Goal: Information Seeking & Learning: Compare options

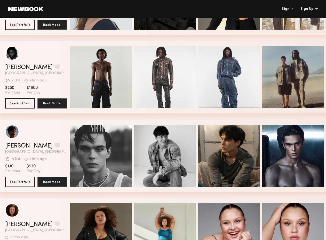
scroll to position [465, 0]
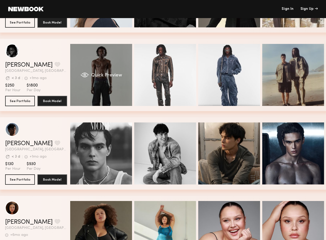
click at [92, 77] on span "Quick Preview" at bounding box center [106, 75] width 31 height 5
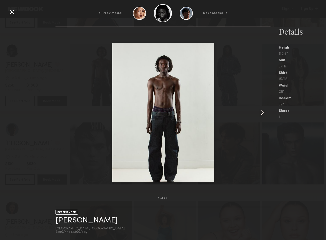
click at [268, 161] on div at bounding box center [266, 112] width 9 height 155
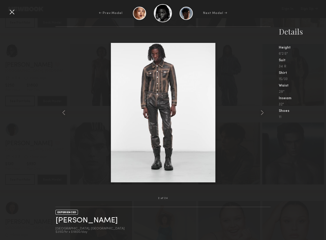
click at [69, 136] on div at bounding box center [163, 112] width 215 height 155
click at [260, 139] on div at bounding box center [163, 112] width 215 height 155
click at [255, 113] on div at bounding box center [163, 112] width 215 height 155
click at [262, 112] on common-icon at bounding box center [262, 112] width 8 height 8
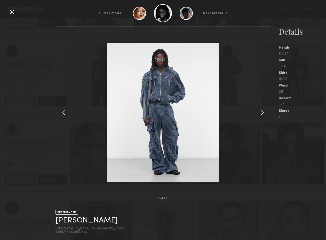
click at [263, 112] on common-icon at bounding box center [262, 112] width 8 height 8
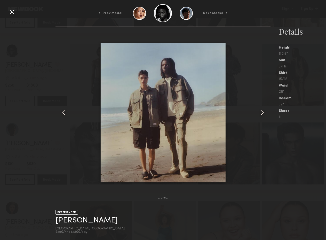
click at [11, 13] on div at bounding box center [12, 12] width 8 height 8
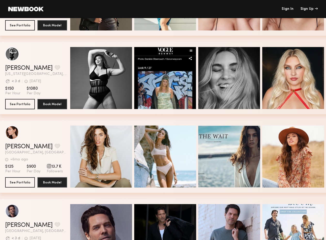
scroll to position [723, 0]
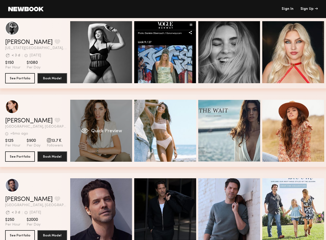
click at [84, 107] on div "Quick Preview" at bounding box center [101, 131] width 62 height 62
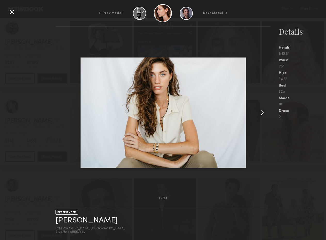
click at [262, 115] on common-icon at bounding box center [262, 112] width 8 height 8
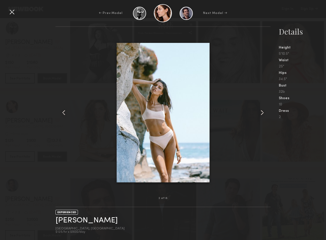
click at [262, 115] on common-icon at bounding box center [262, 112] width 8 height 8
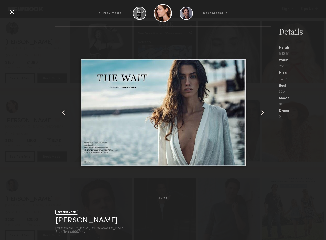
click at [262, 115] on common-icon at bounding box center [262, 112] width 8 height 8
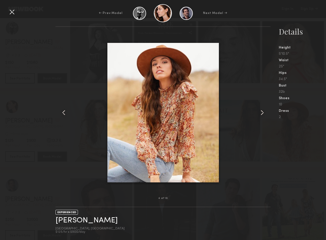
click at [262, 115] on common-icon at bounding box center [262, 112] width 8 height 8
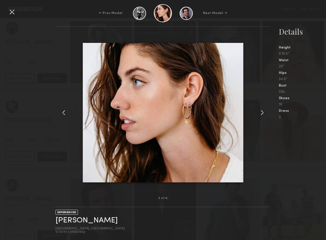
click at [262, 115] on common-icon at bounding box center [262, 112] width 8 height 8
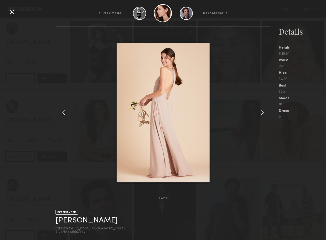
click at [263, 115] on common-icon at bounding box center [262, 112] width 8 height 8
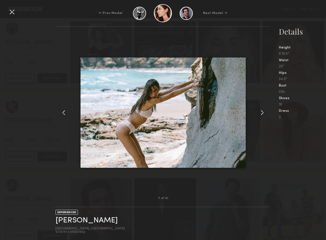
click at [287, 140] on nb-gallery-model-stats "Details Height 5'10.5" Waist 25" Hips 34.5" Bust 32b Shoes 10 Dress 2" at bounding box center [299, 132] width 56 height 213
click at [14, 13] on div at bounding box center [12, 12] width 8 height 8
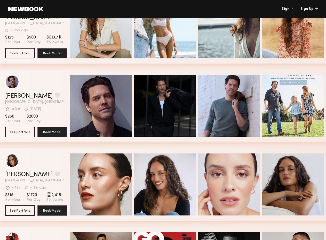
scroll to position [929, 0]
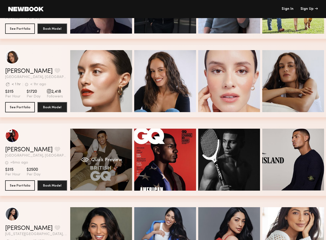
click at [114, 150] on div "Quick Preview" at bounding box center [101, 160] width 62 height 62
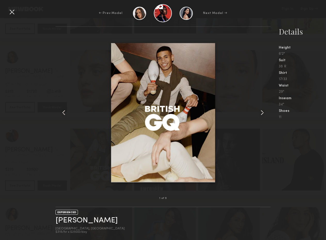
click at [264, 113] on common-icon at bounding box center [262, 112] width 8 height 8
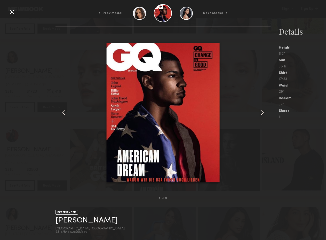
click at [264, 113] on common-icon at bounding box center [262, 112] width 8 height 8
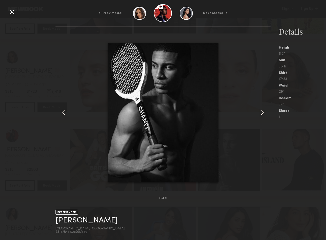
click at [264, 113] on common-icon at bounding box center [262, 112] width 8 height 8
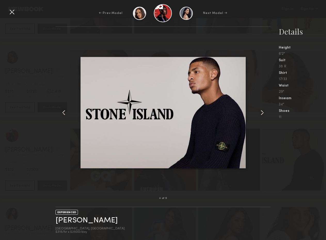
click at [264, 113] on common-icon at bounding box center [262, 112] width 8 height 8
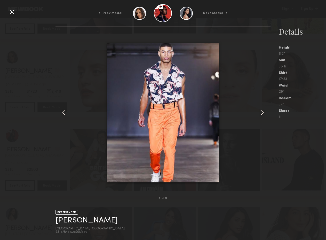
click at [264, 113] on common-icon at bounding box center [262, 112] width 8 height 8
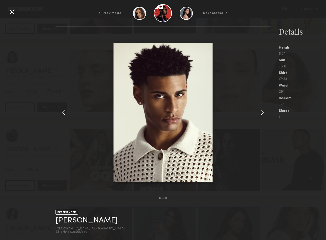
click at [264, 113] on common-icon at bounding box center [262, 112] width 8 height 8
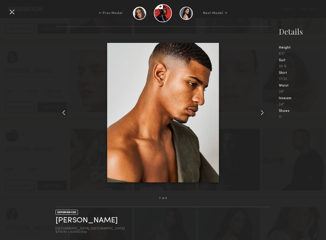
click at [264, 113] on common-icon at bounding box center [262, 112] width 8 height 8
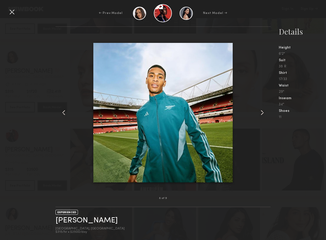
click at [264, 113] on common-icon at bounding box center [262, 112] width 8 height 8
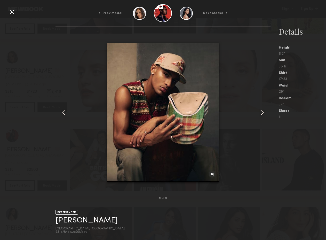
click at [11, 13] on div at bounding box center [12, 12] width 8 height 8
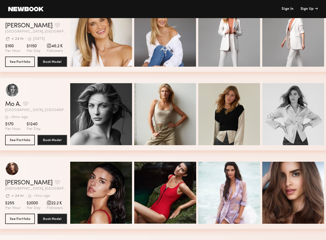
scroll to position [1549, 0]
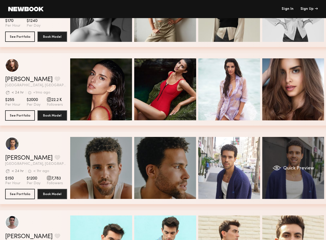
click at [297, 153] on div "Quick Preview" at bounding box center [293, 168] width 62 height 62
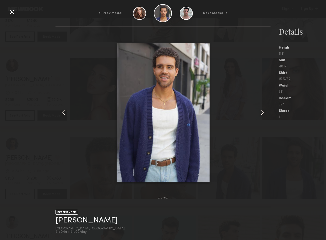
click at [259, 118] on div at bounding box center [163, 112] width 215 height 155
click at [261, 114] on common-icon at bounding box center [262, 112] width 8 height 8
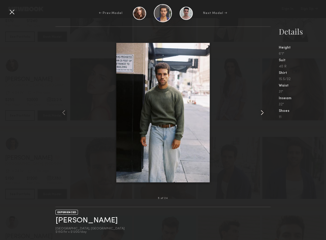
click at [261, 114] on common-icon at bounding box center [262, 112] width 8 height 8
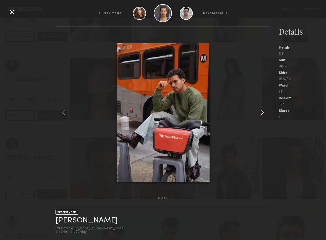
click at [261, 114] on common-icon at bounding box center [262, 112] width 8 height 8
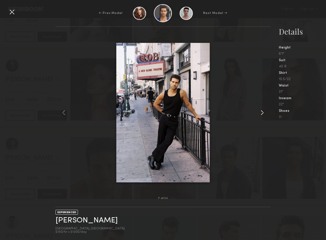
click at [261, 114] on common-icon at bounding box center [262, 112] width 8 height 8
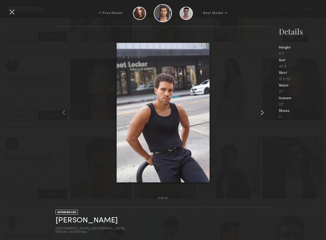
click at [261, 114] on common-icon at bounding box center [262, 112] width 8 height 8
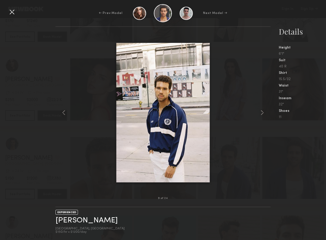
click at [13, 11] on div at bounding box center [12, 12] width 8 height 8
